Goal: Information Seeking & Learning: Learn about a topic

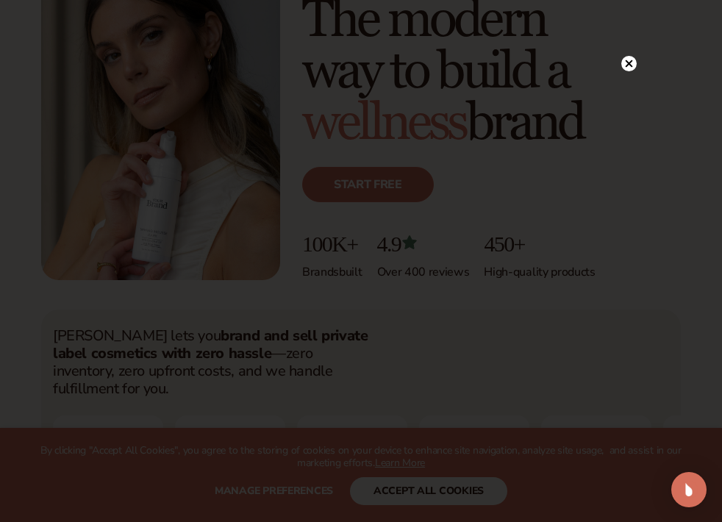
scroll to position [115, 0]
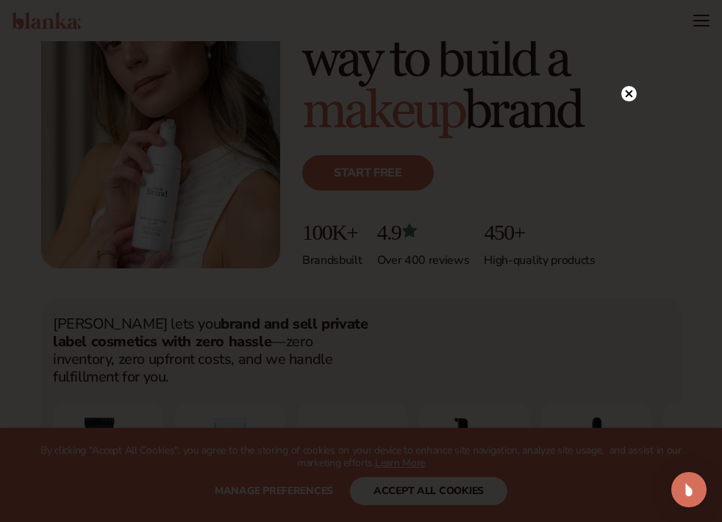
click at [630, 95] on icon at bounding box center [628, 93] width 7 height 7
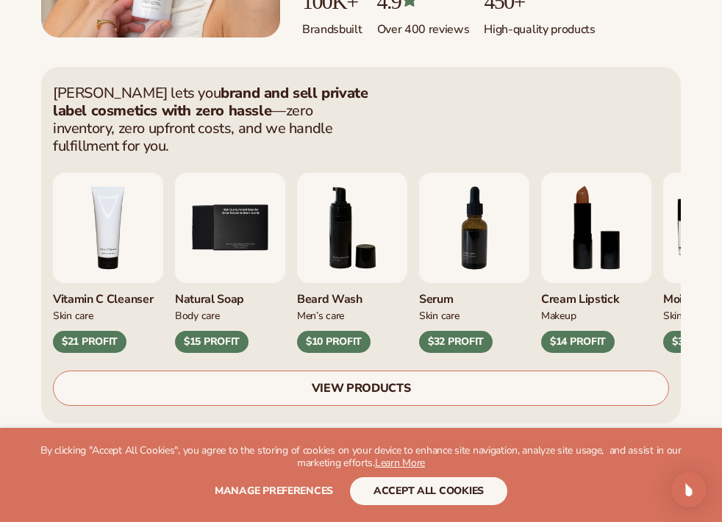
scroll to position [347, 0]
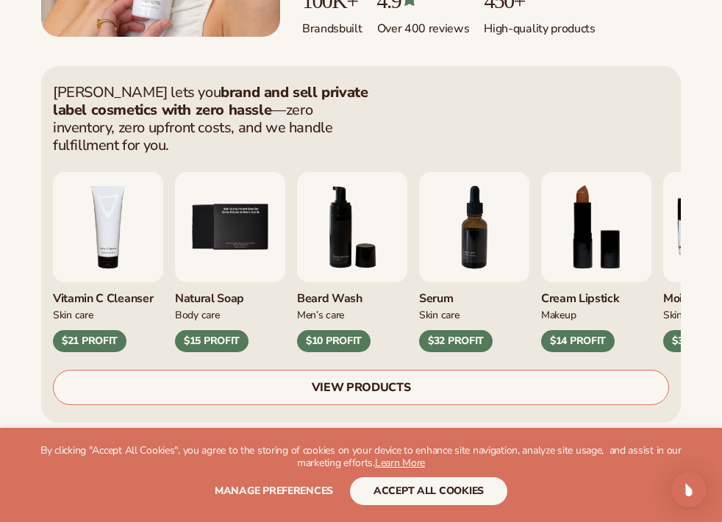
click at [440, 370] on link "VIEW PRODUCTS" at bounding box center [361, 387] width 616 height 35
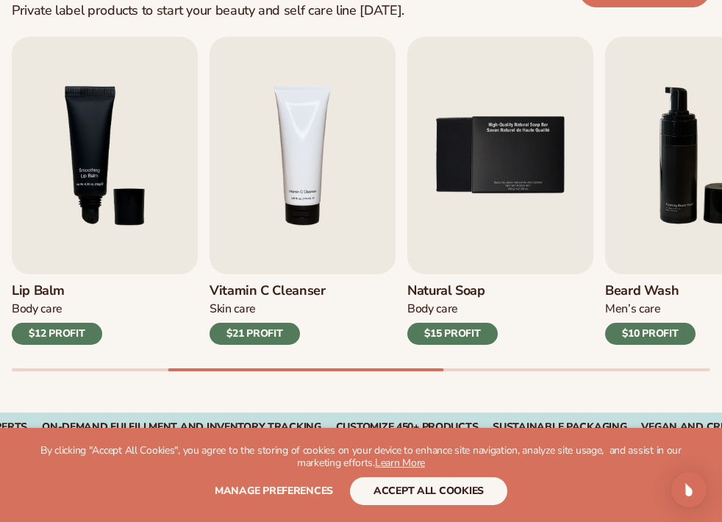
scroll to position [470, 0]
